Goal: Information Seeking & Learning: Find contact information

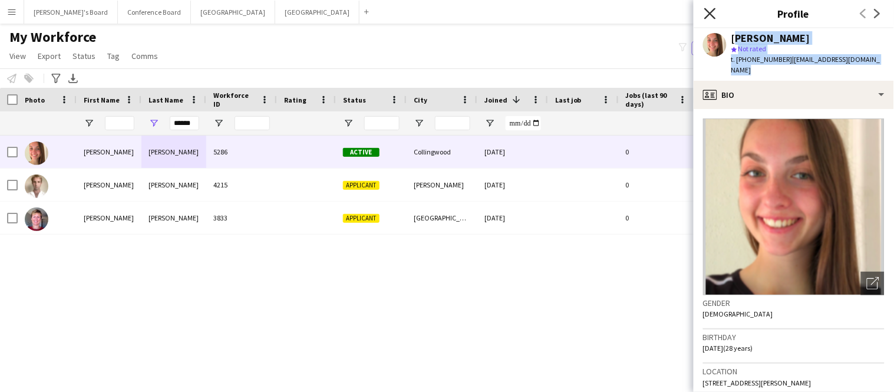
click at [708, 12] on icon at bounding box center [709, 13] width 11 height 11
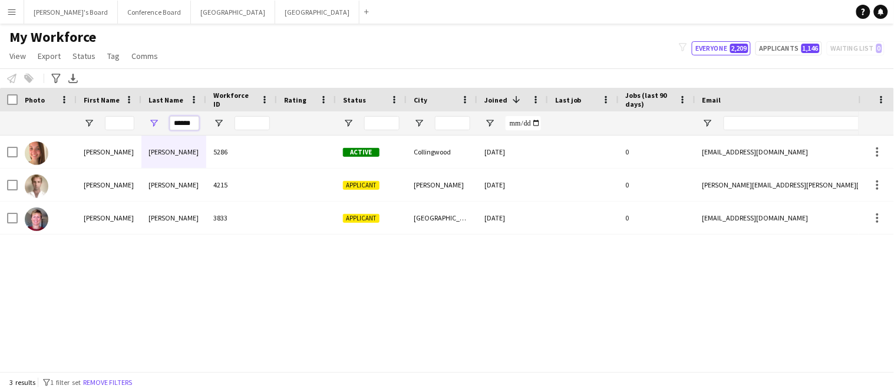
click at [197, 122] on input "******" at bounding box center [184, 123] width 29 height 14
type input "*"
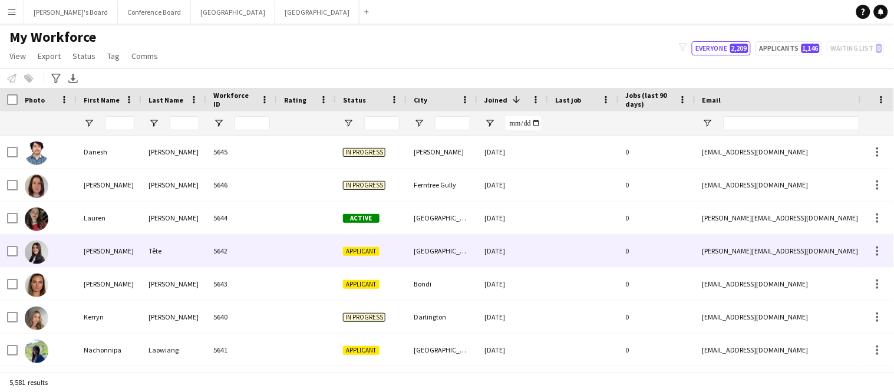
click at [155, 246] on div "Tête" at bounding box center [173, 251] width 65 height 32
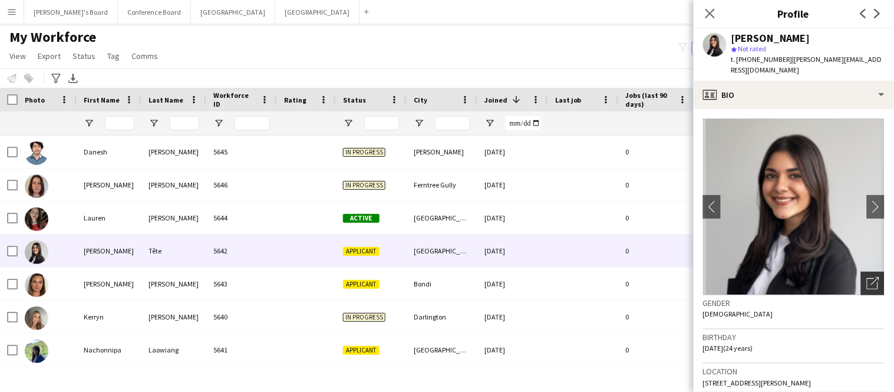
click at [871, 277] on icon "Open photos pop-in" at bounding box center [873, 283] width 12 height 12
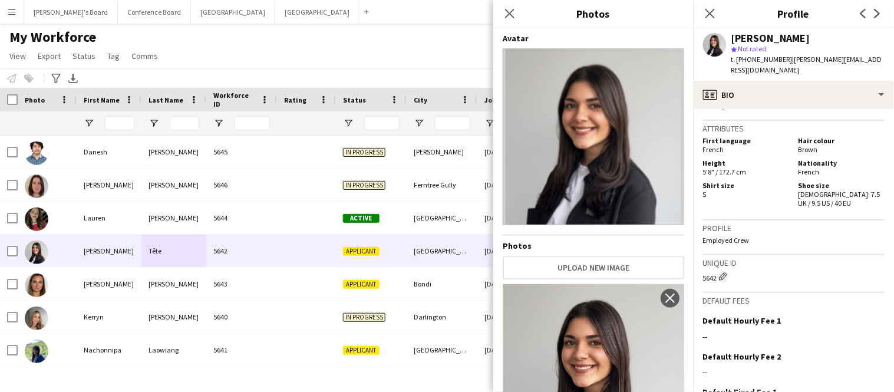
scroll to position [902, 0]
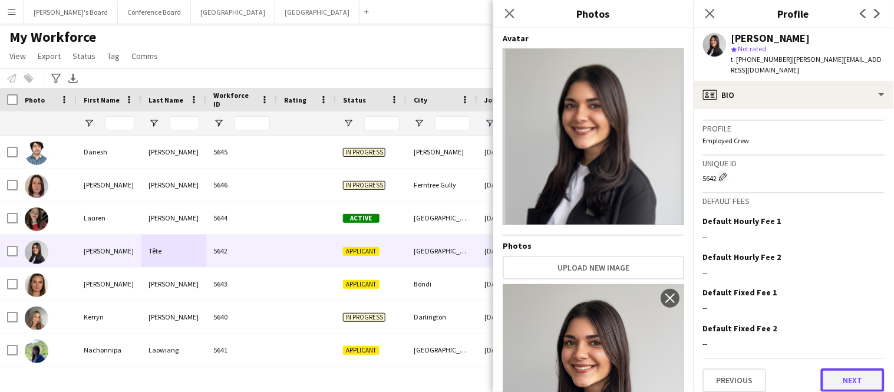
click at [862, 370] on button "Next" at bounding box center [853, 380] width 64 height 24
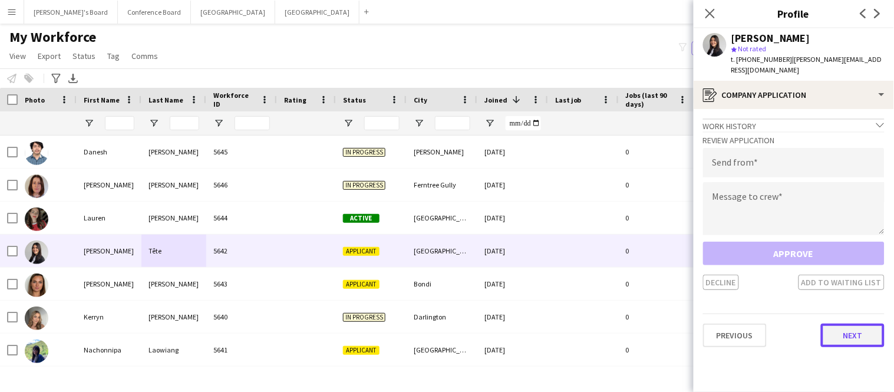
click at [863, 331] on button "Next" at bounding box center [853, 336] width 64 height 24
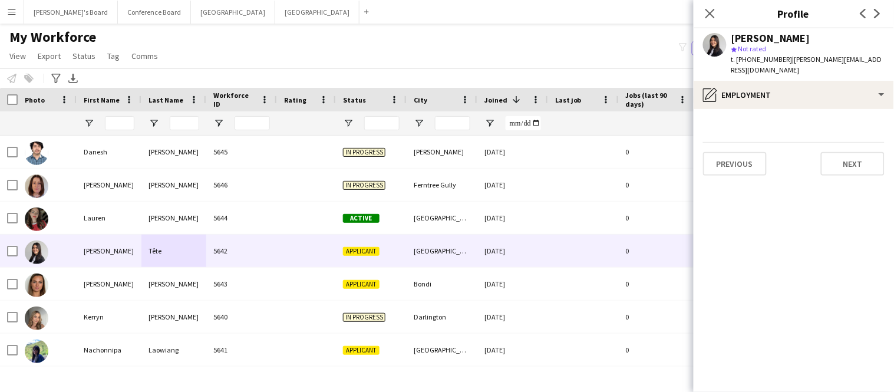
click at [861, 164] on app-section-data-types "Previous Next" at bounding box center [794, 250] width 200 height 283
click at [859, 155] on button "Next" at bounding box center [853, 164] width 64 height 24
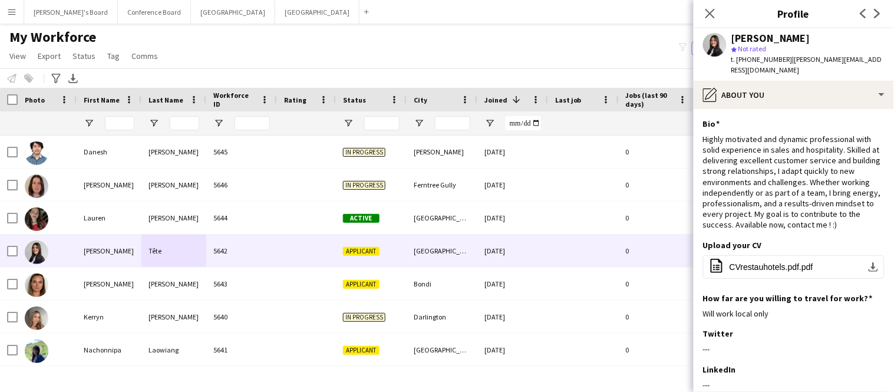
click at [859, 155] on div "Highly motivated and dynamic professional with solid experience in sales and ho…" at bounding box center [794, 182] width 182 height 97
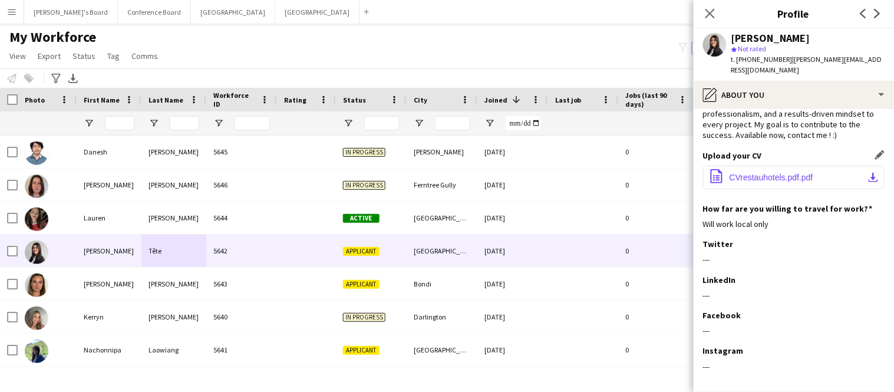
scroll to position [133, 0]
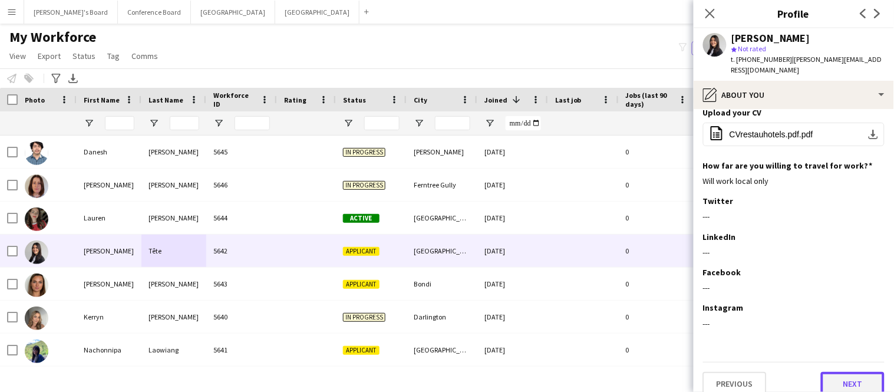
click at [835, 378] on button "Next" at bounding box center [853, 384] width 64 height 24
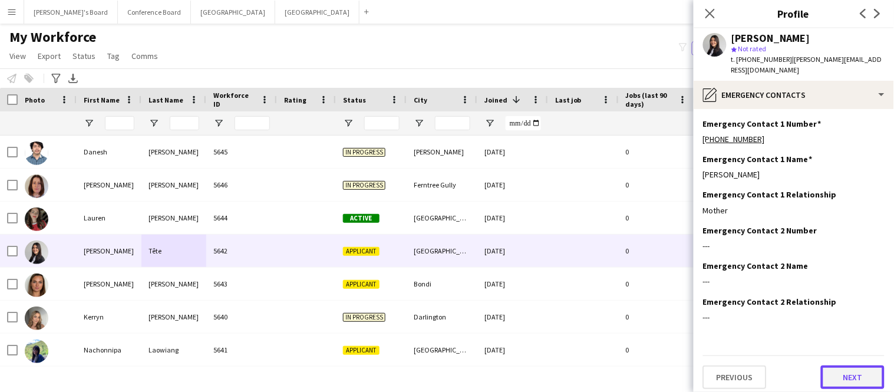
click at [835, 375] on button "Next" at bounding box center [853, 377] width 64 height 24
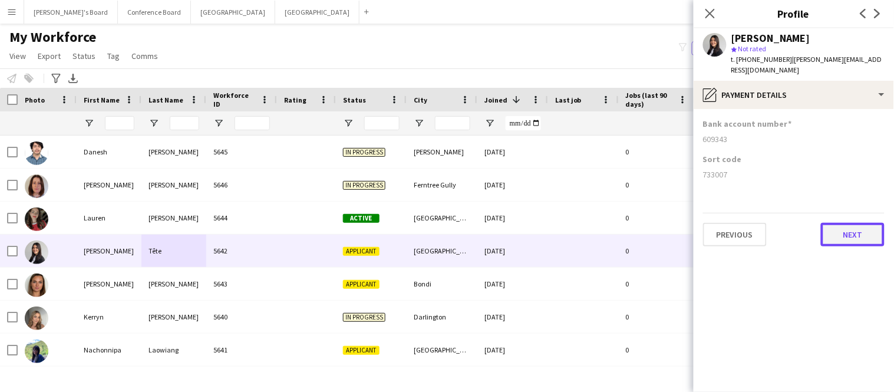
click at [860, 227] on button "Next" at bounding box center [853, 235] width 64 height 24
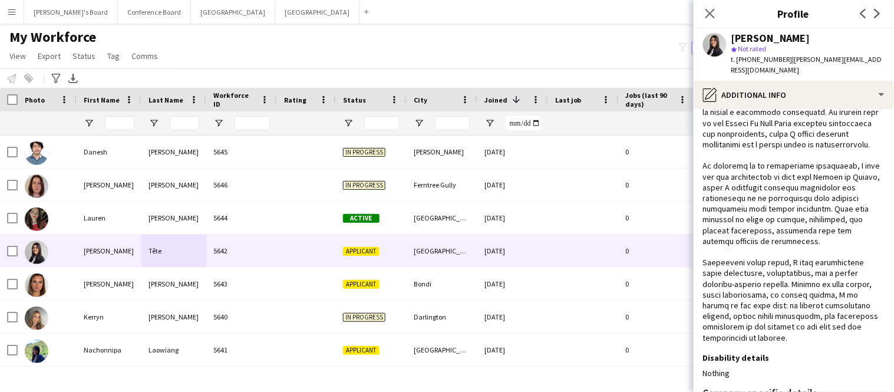
scroll to position [336, 0]
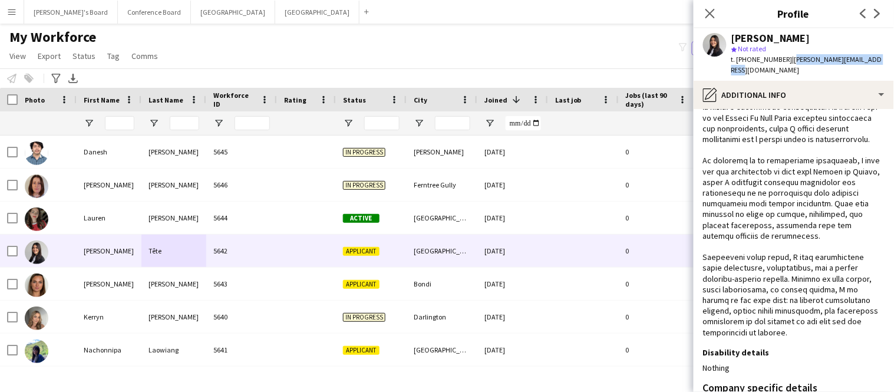
drag, startPoint x: 785, startPoint y: 58, endPoint x: 883, endPoint y: 64, distance: 98.6
click at [883, 64] on app-profile-header "[PERSON_NAME] star Not rated t. [PHONE_NUMBER] | [PERSON_NAME][EMAIL_ADDRESS][D…" at bounding box center [794, 54] width 200 height 52
copy span "[PERSON_NAME][EMAIL_ADDRESS][DOMAIN_NAME]"
